Goal: Book appointment/travel/reservation

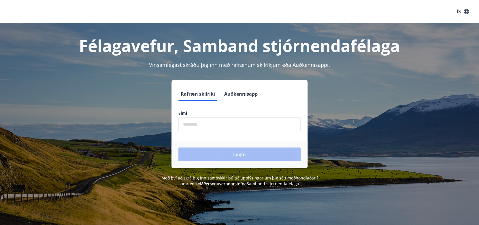
click at [206, 123] on input "phone" at bounding box center [239, 124] width 122 height 14
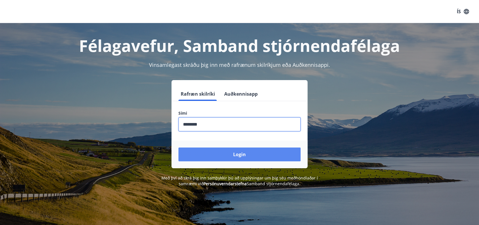
type input "********"
click at [244, 157] on button "Login" at bounding box center [239, 155] width 122 height 14
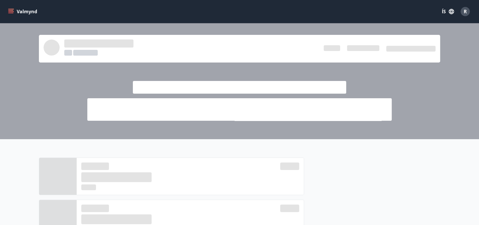
click at [12, 10] on icon "menu" at bounding box center [11, 12] width 6 height 6
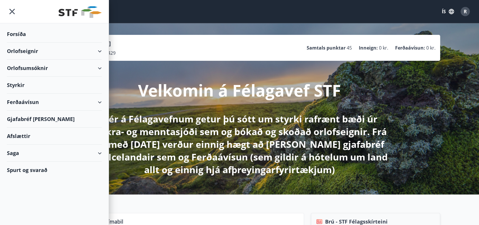
click at [32, 47] on div "Orlofseignir" at bounding box center [54, 51] width 95 height 17
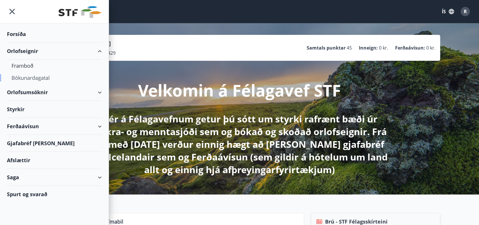
click at [27, 77] on div "Bókunardagatal" at bounding box center [55, 78] width 86 height 12
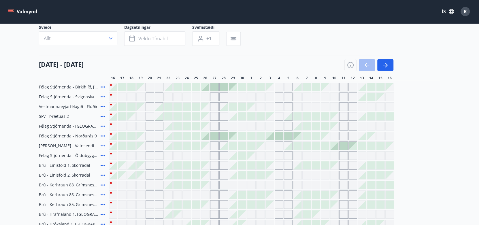
scroll to position [43, 0]
click at [72, 37] on button "Allt" at bounding box center [78, 38] width 78 height 14
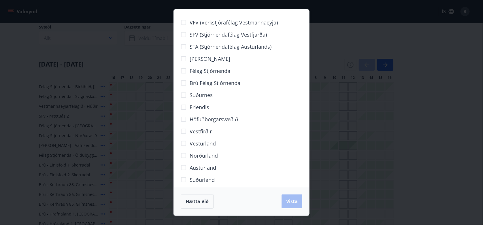
click at [199, 155] on span "Norðurland" at bounding box center [204, 155] width 28 height 7
click at [292, 204] on span "Vista" at bounding box center [292, 201] width 12 height 6
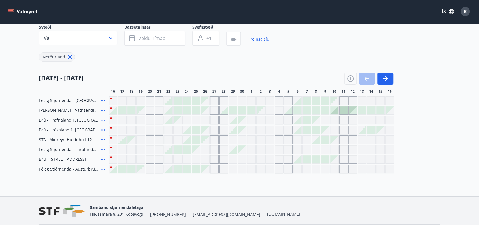
scroll to position [31, 0]
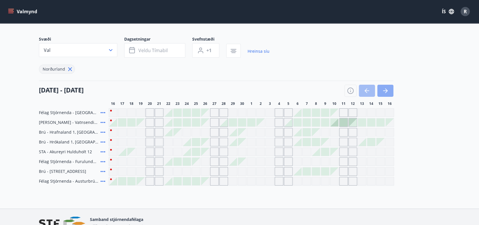
click at [384, 88] on icon "button" at bounding box center [385, 90] width 7 height 7
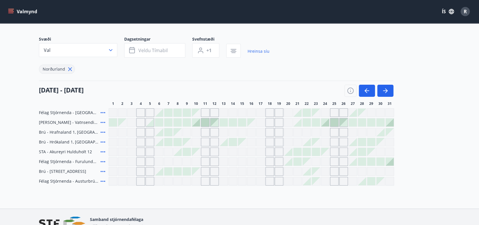
click at [179, 134] on div "Gráir dagar eru ekki bókanlegir" at bounding box center [178, 132] width 8 height 8
click at [187, 133] on div "Gráir dagar eru ekki bókanlegir" at bounding box center [186, 132] width 9 height 9
click at [174, 143] on div at bounding box center [178, 142] width 8 height 8
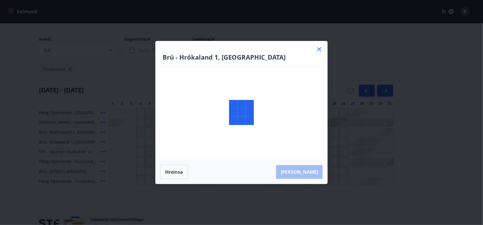
click at [177, 143] on div "Brú - Hrókaland 1, Akureyri" at bounding box center [242, 100] width 172 height 119
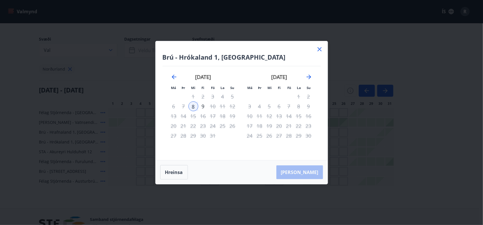
click at [320, 48] on icon at bounding box center [320, 49] width 4 height 4
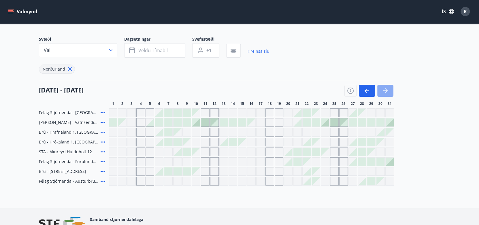
click at [389, 88] on button "button" at bounding box center [385, 91] width 16 height 12
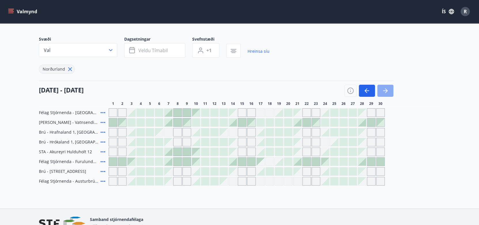
click at [389, 88] on button "button" at bounding box center [385, 91] width 16 height 12
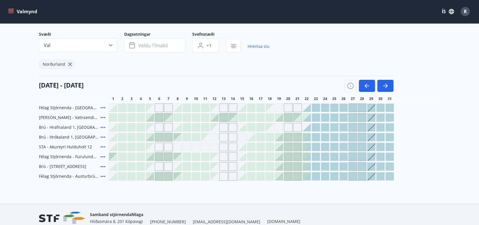
scroll to position [37, 0]
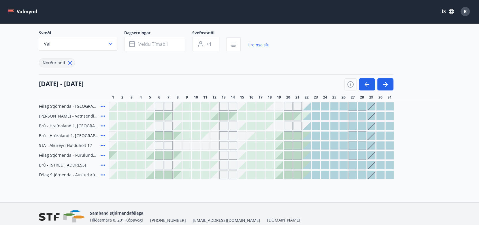
click at [105, 116] on icon at bounding box center [103, 116] width 5 height 1
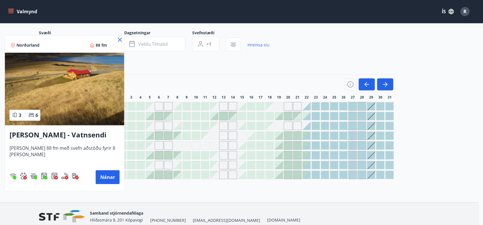
click at [118, 40] on icon at bounding box center [120, 40] width 4 height 4
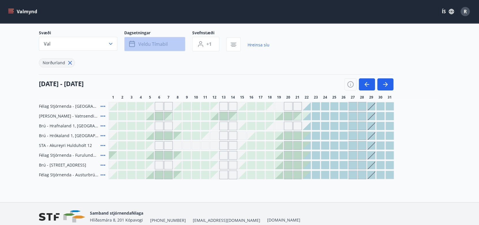
click at [177, 50] on button "Veldu tímabil" at bounding box center [154, 44] width 61 height 14
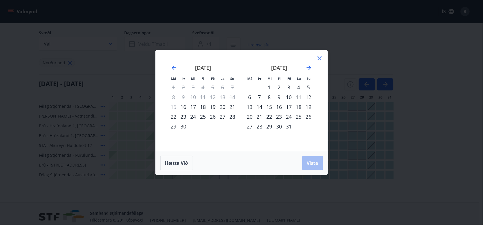
click at [320, 58] on icon at bounding box center [319, 58] width 7 height 7
